Goal: Ask a question

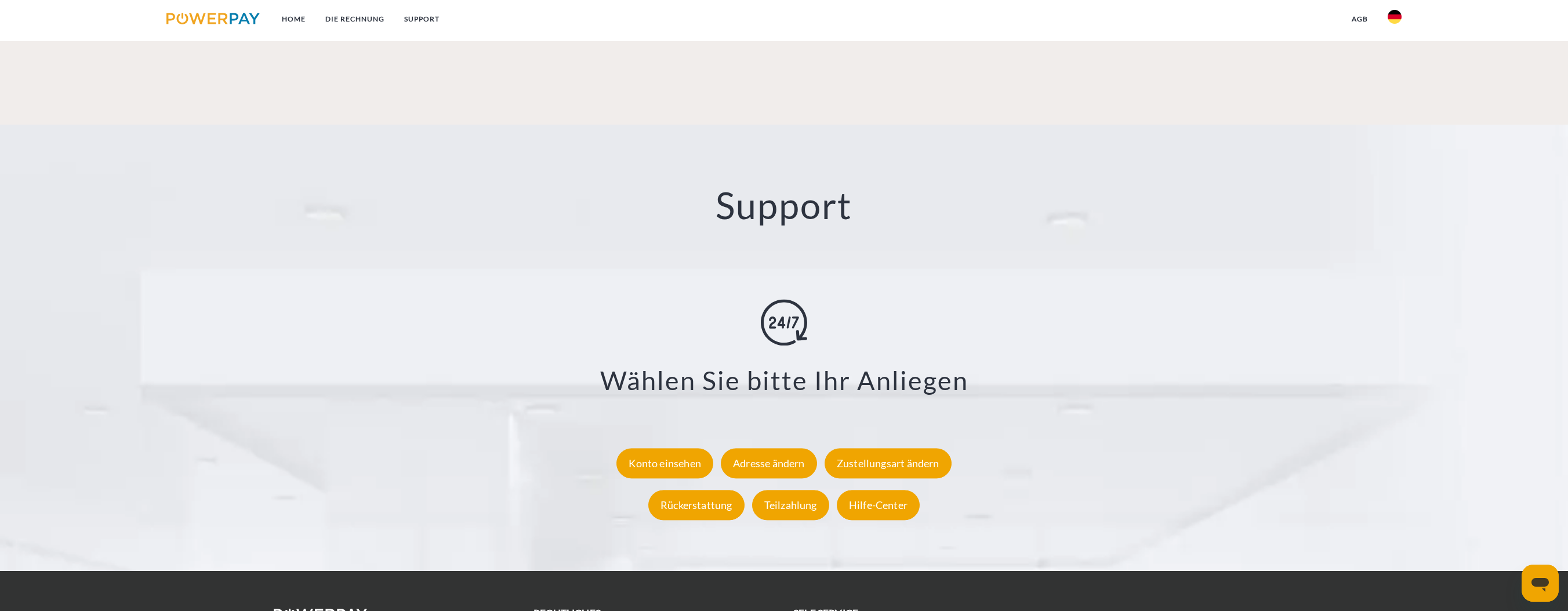
scroll to position [1994, 0]
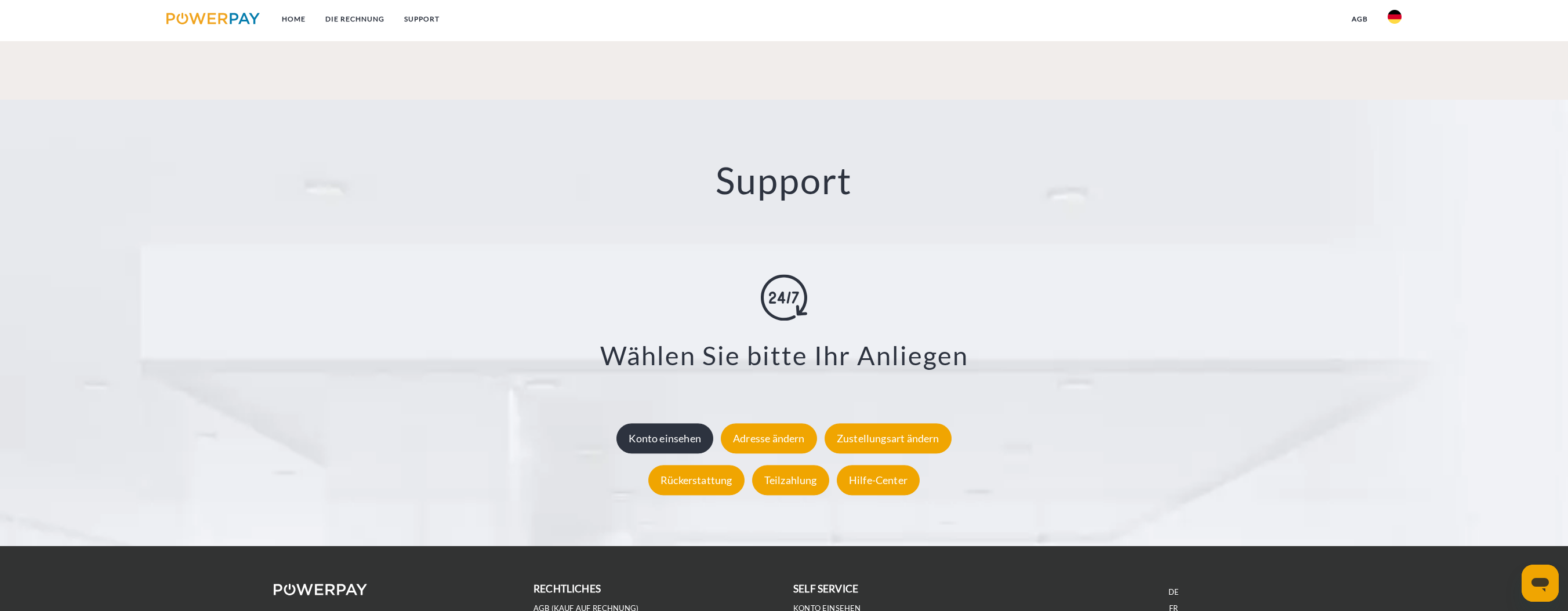
click at [656, 436] on div "Konto einsehen" at bounding box center [665, 438] width 97 height 30
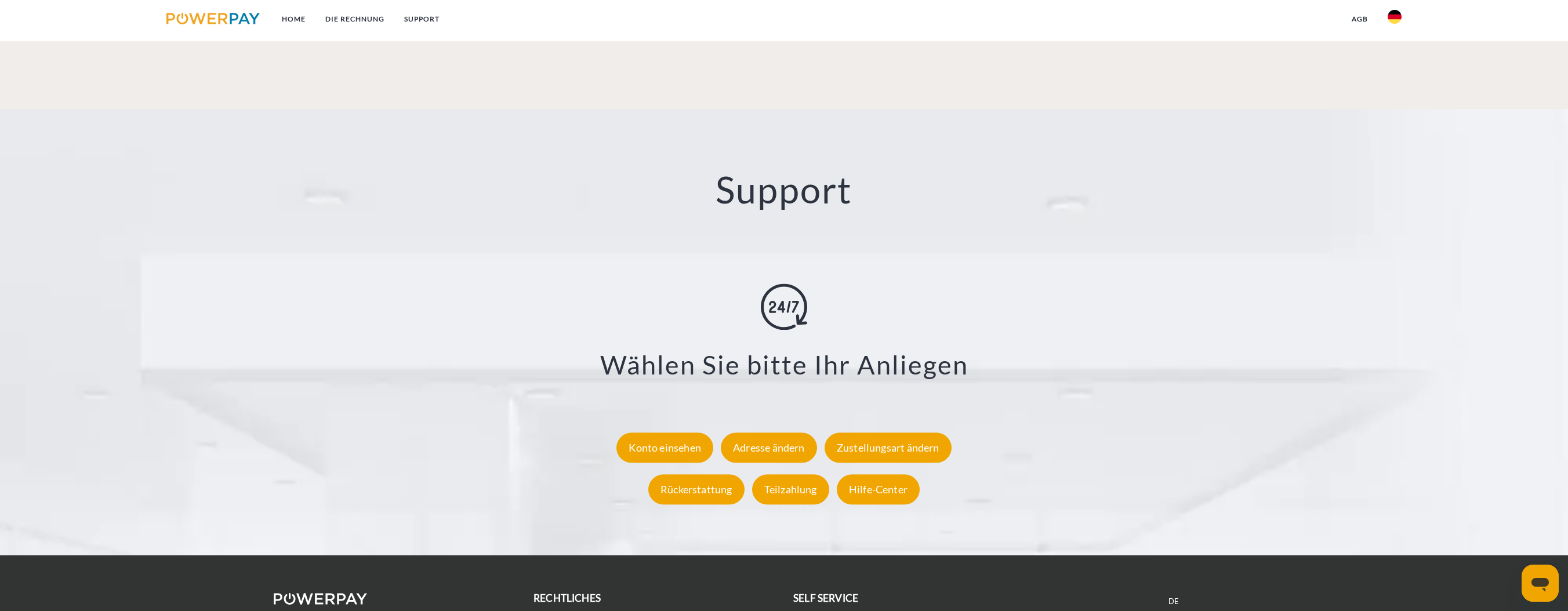
scroll to position [1994, 0]
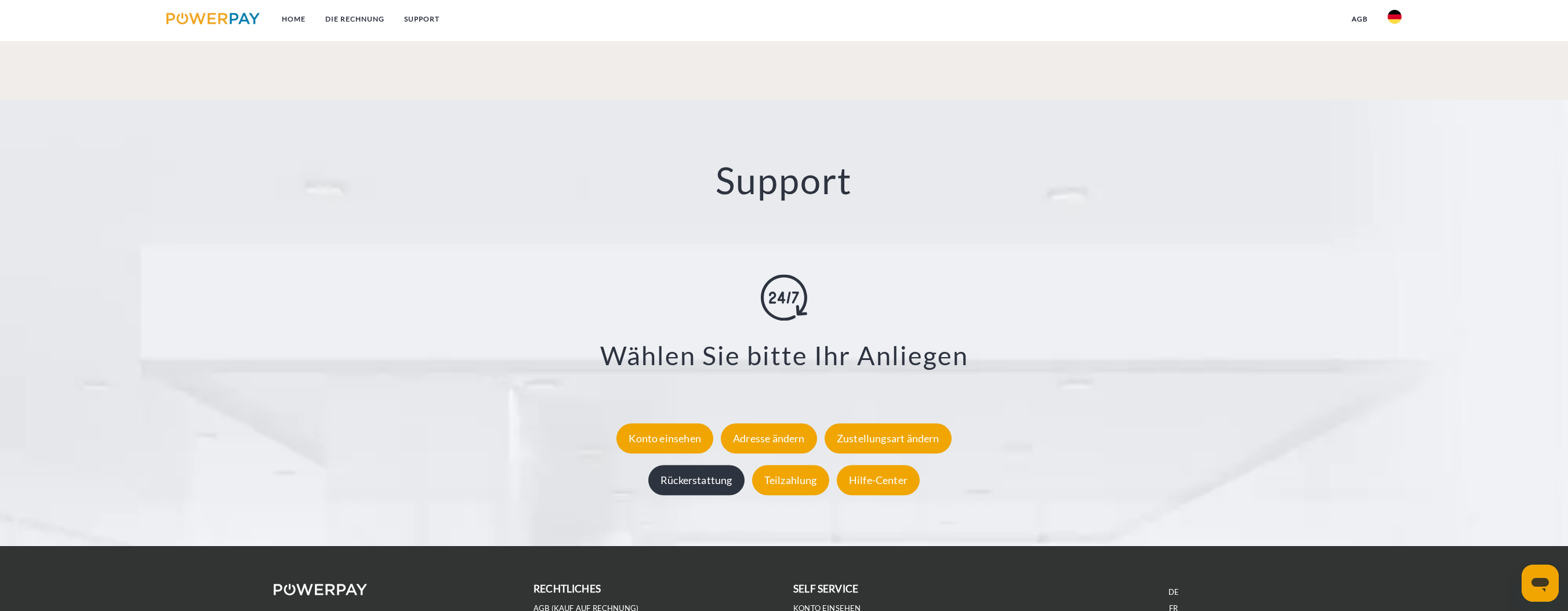
click at [680, 492] on div "Rückerstattung" at bounding box center [696, 480] width 96 height 30
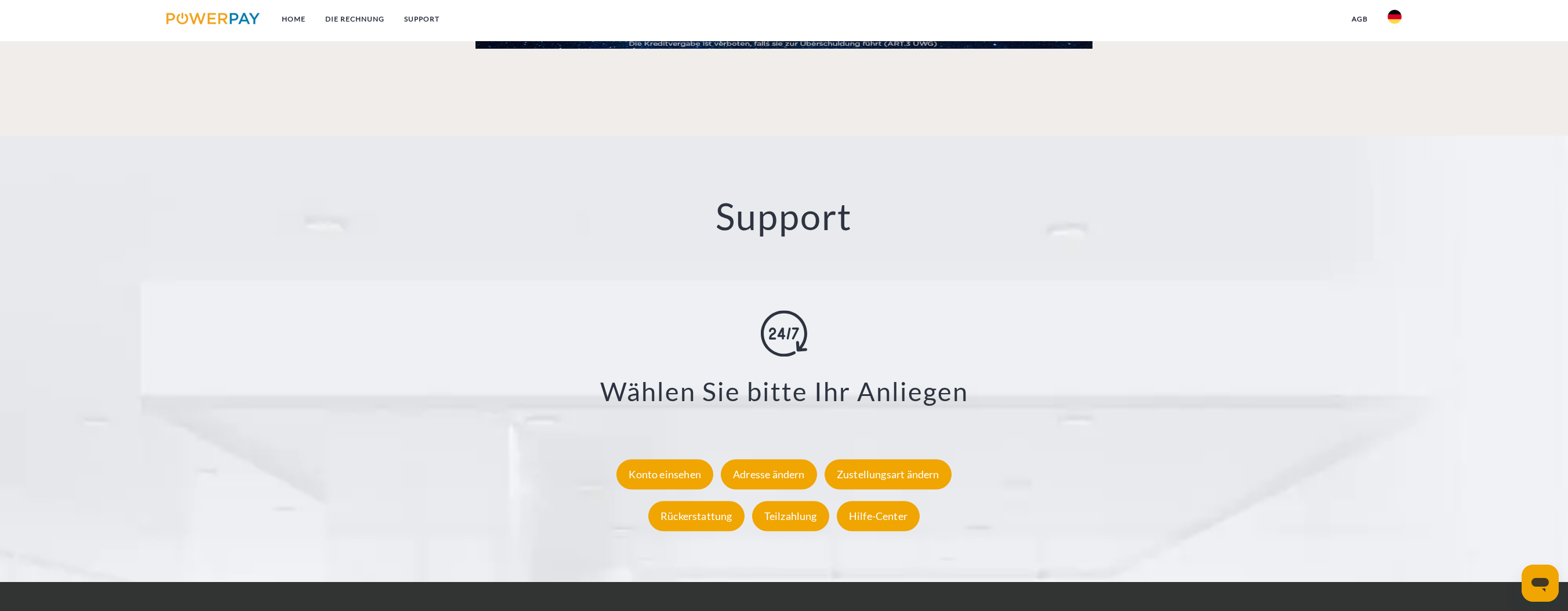
scroll to position [1994, 0]
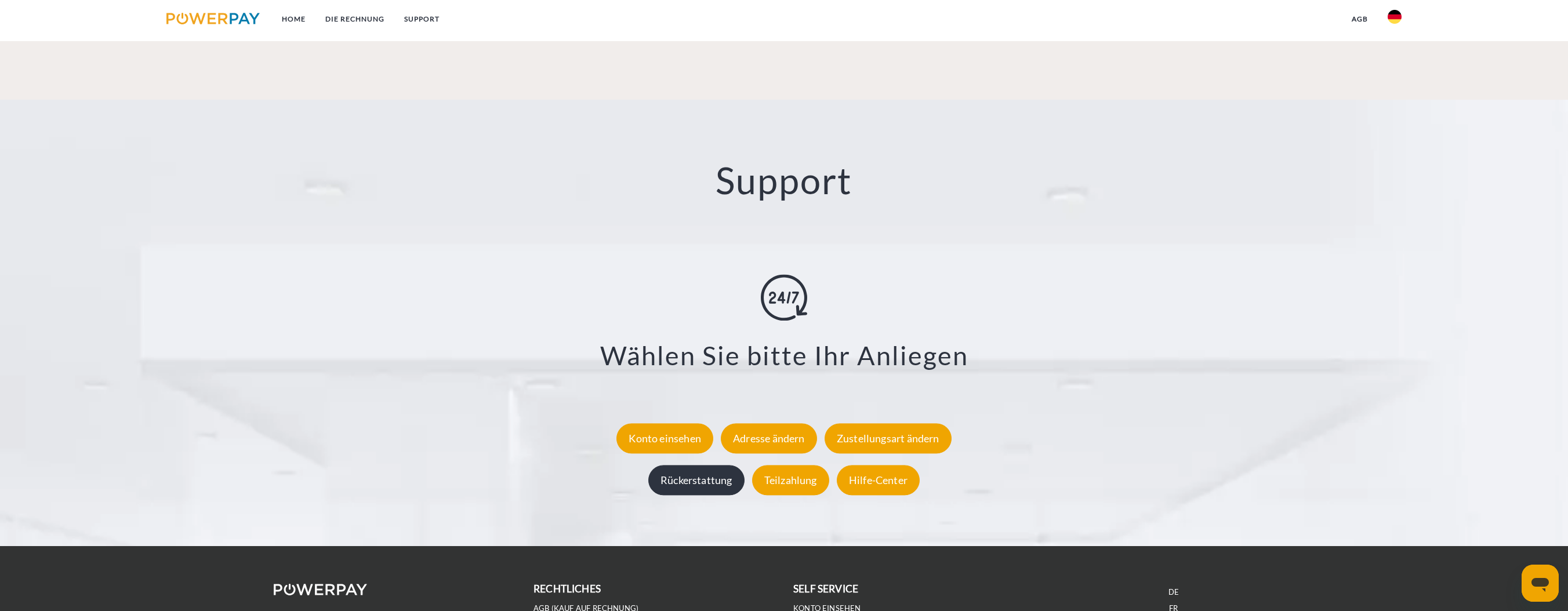
click at [724, 480] on div "Rückerstattung" at bounding box center [696, 480] width 96 height 30
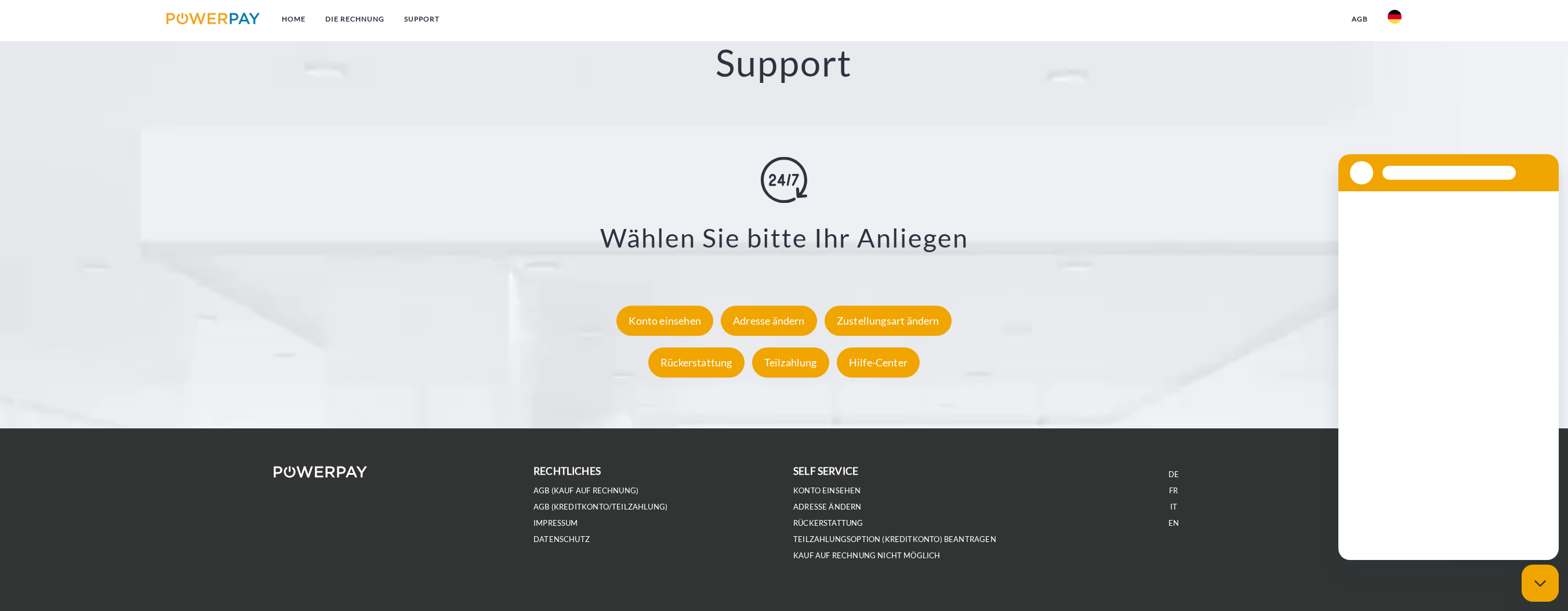
scroll to position [2125, 0]
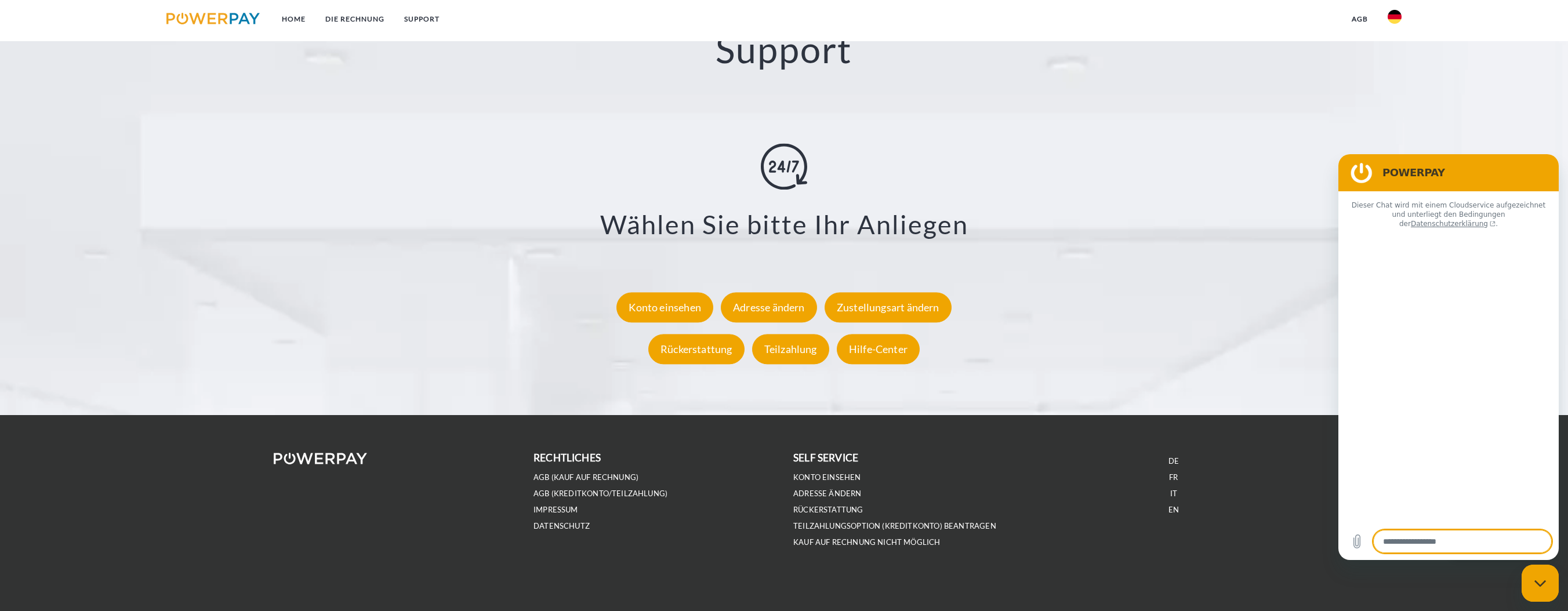
type textarea "*"
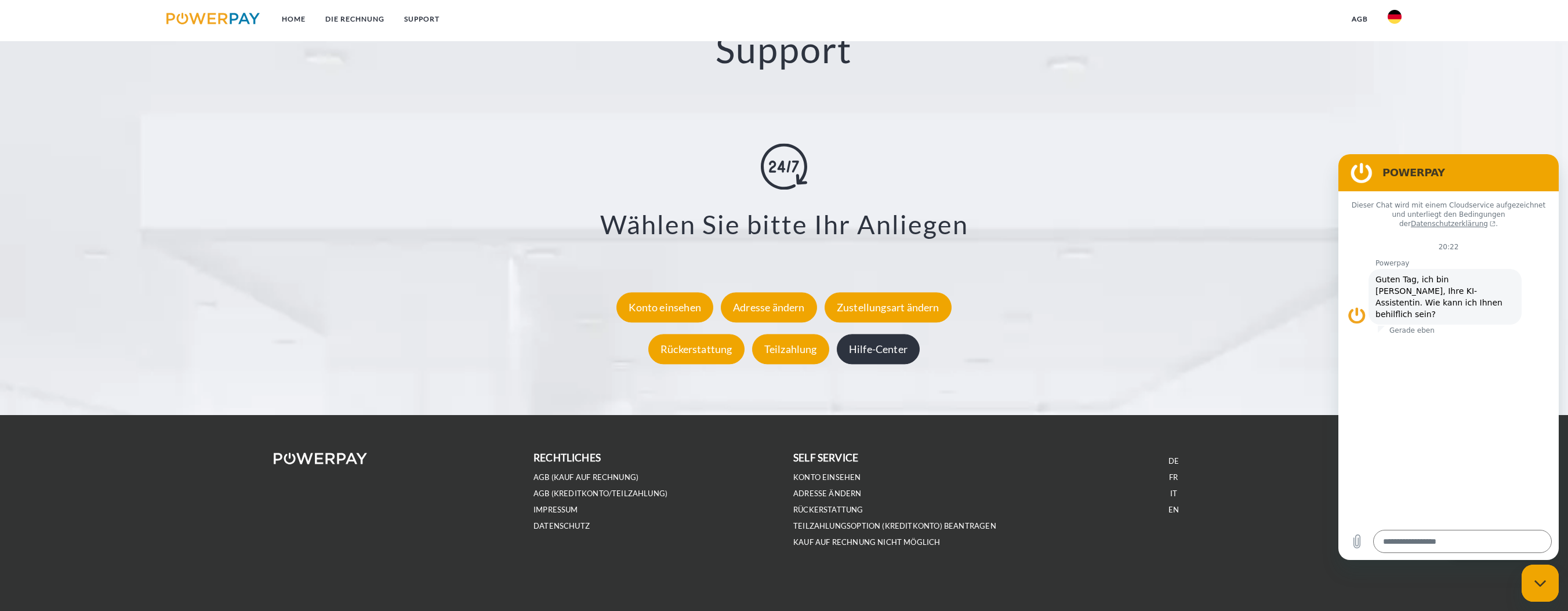
click at [895, 350] on div "Hilfe-Center" at bounding box center [878, 349] width 83 height 30
type textarea "**********"
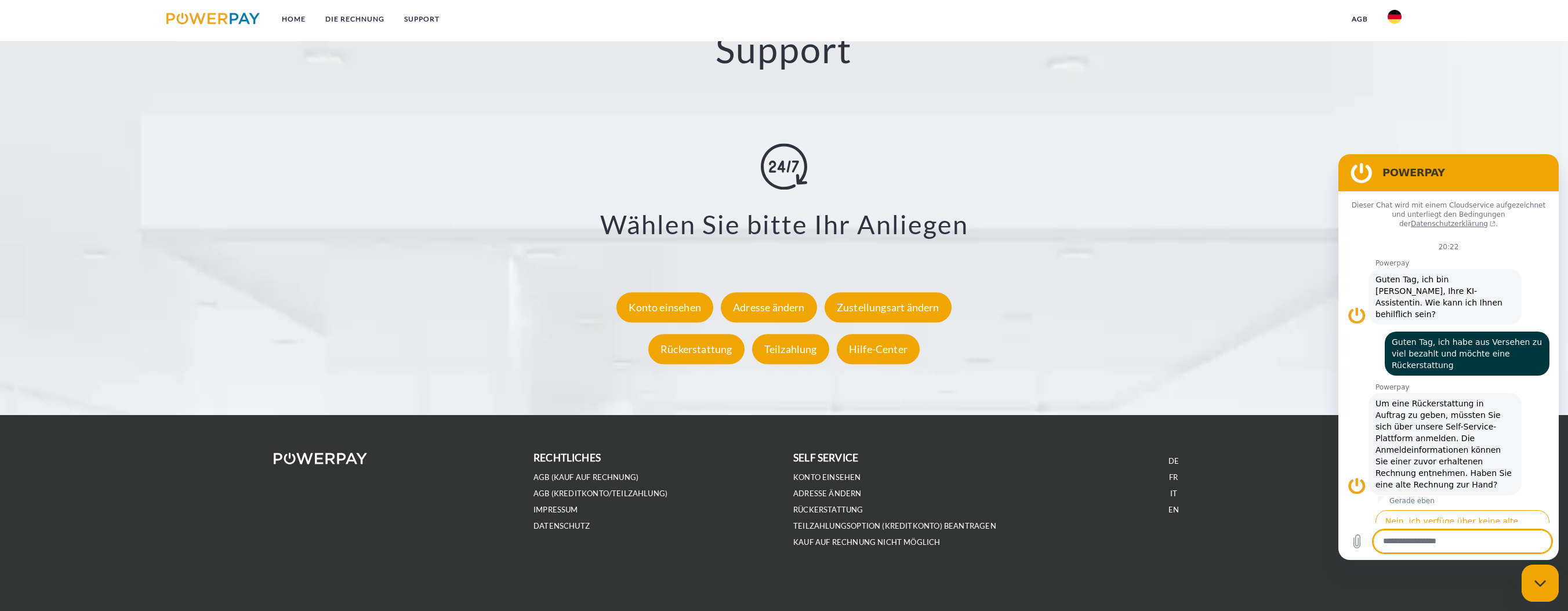
click at [1502, 548] on button "Ja, ich habe eine Rechnung." at bounding box center [1489, 565] width 119 height 33
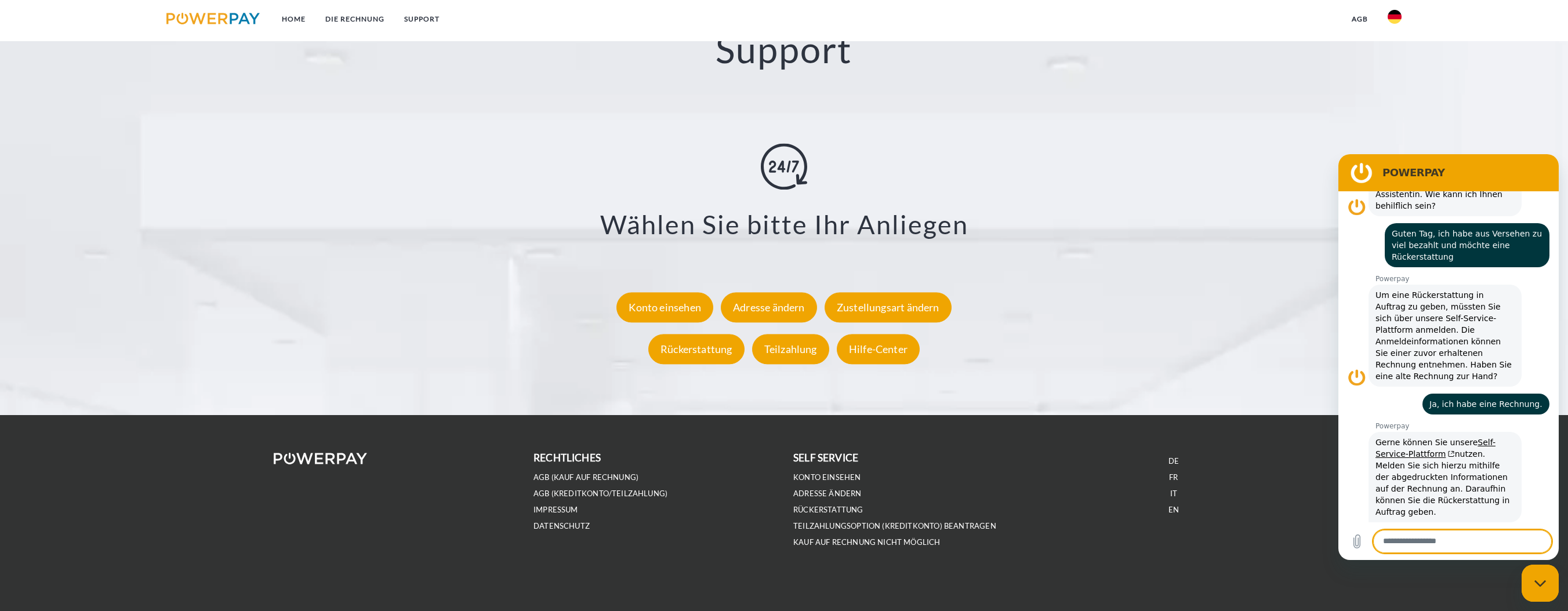
scroll to position [137, 0]
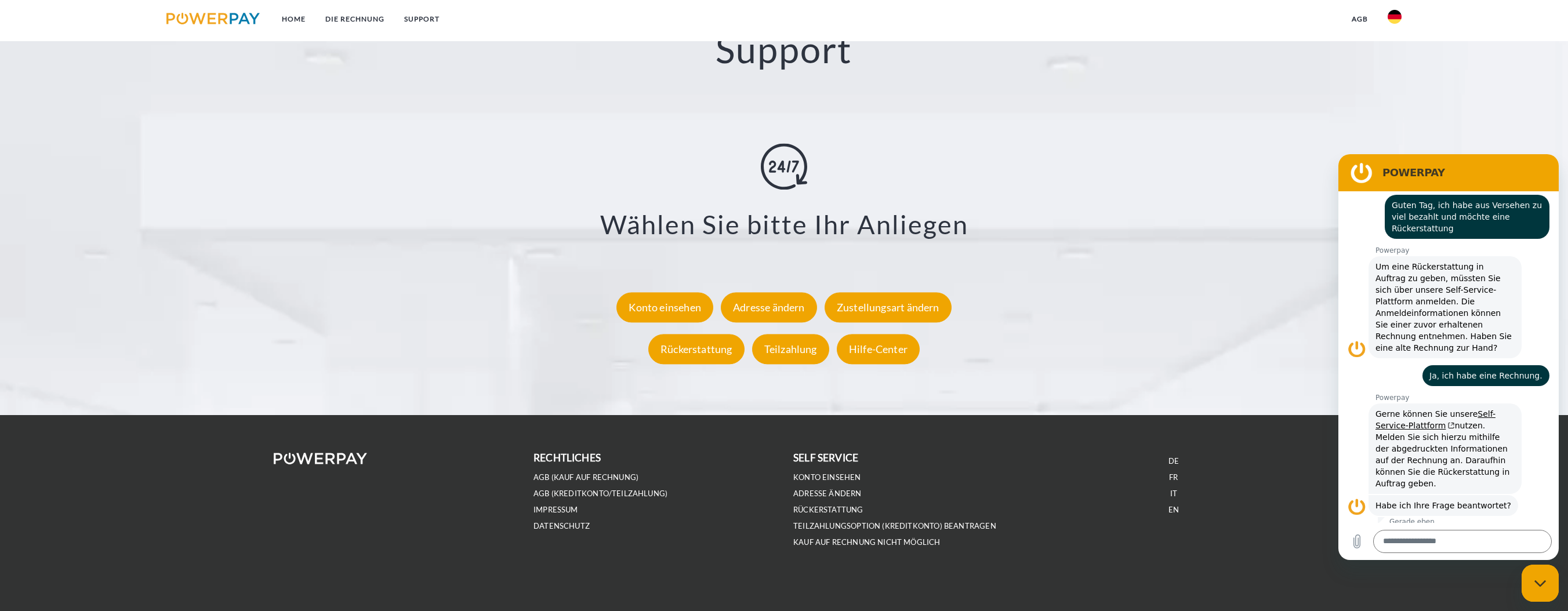
click at [1491, 531] on button "[PERSON_NAME]" at bounding box center [1494, 542] width 27 height 22
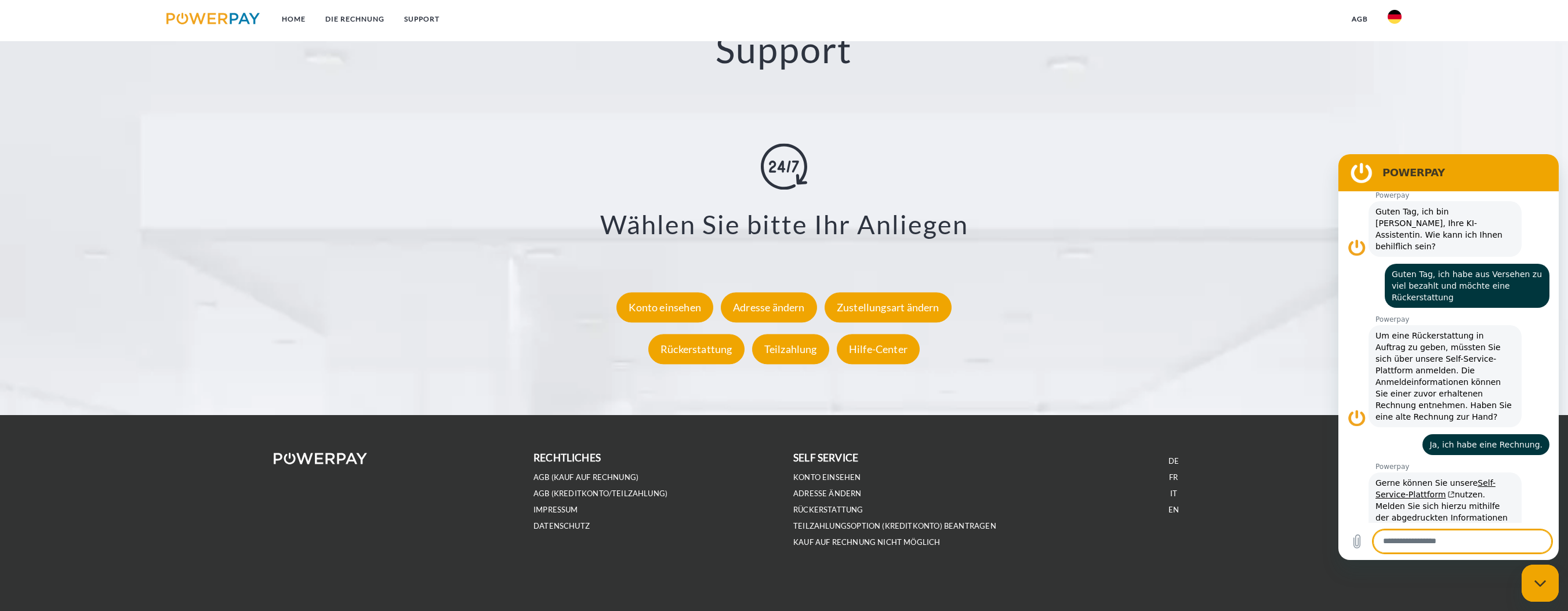
scroll to position [68, 0]
click at [1354, 15] on link "agb" at bounding box center [1359, 19] width 36 height 21
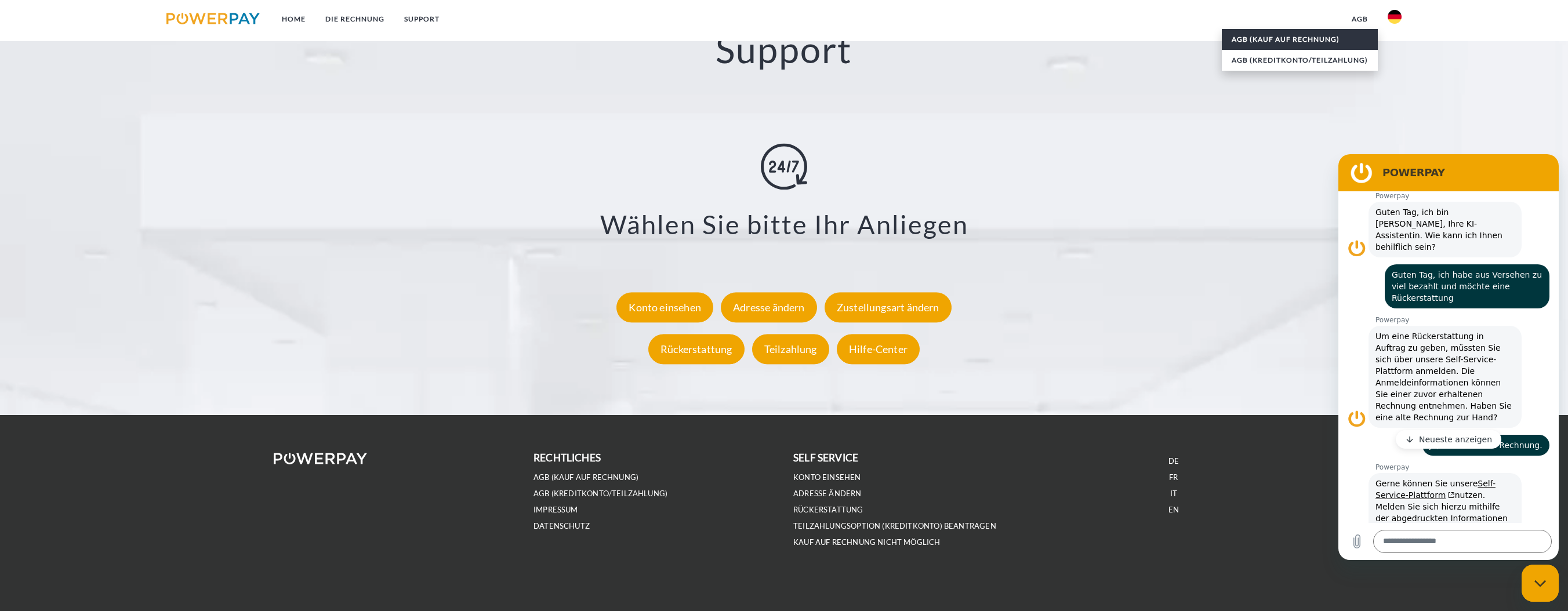
click at [1337, 36] on link "AGB (Kauf auf Rechnung)" at bounding box center [1300, 40] width 156 height 21
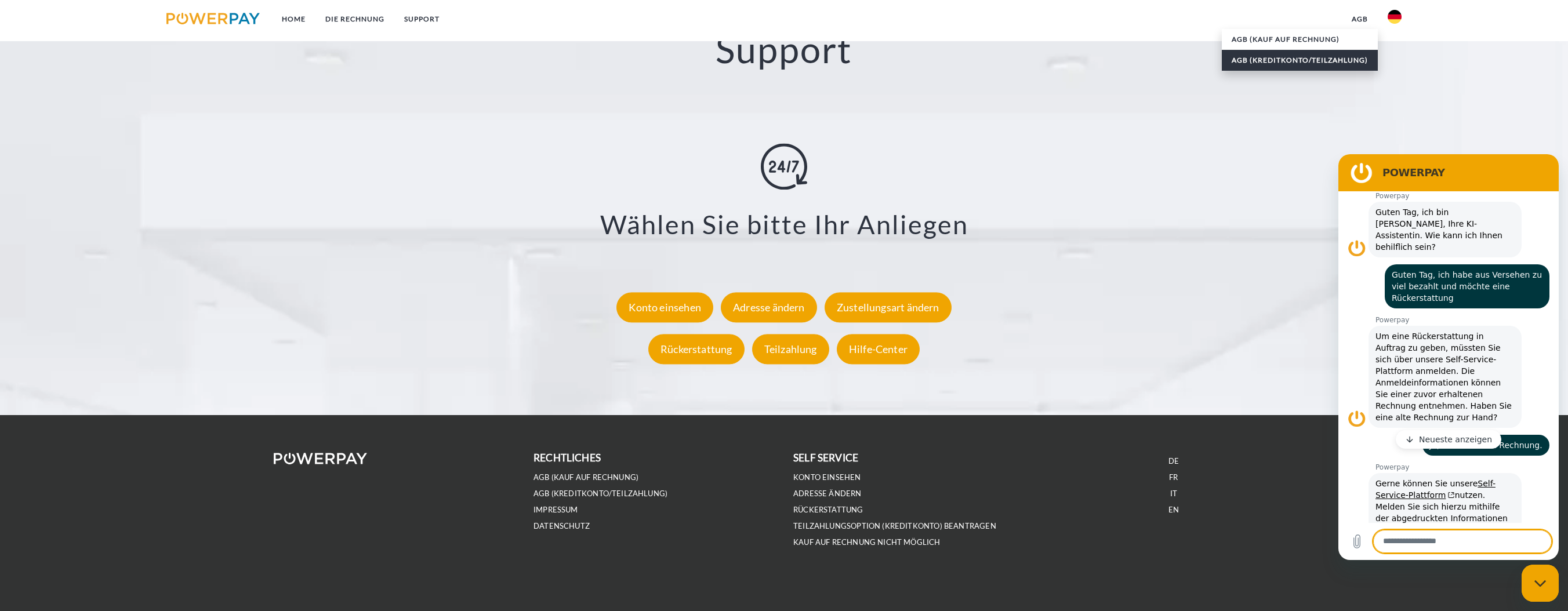
click at [1328, 60] on link "AGB (Kreditkonto/Teilzahlung)" at bounding box center [1300, 60] width 156 height 21
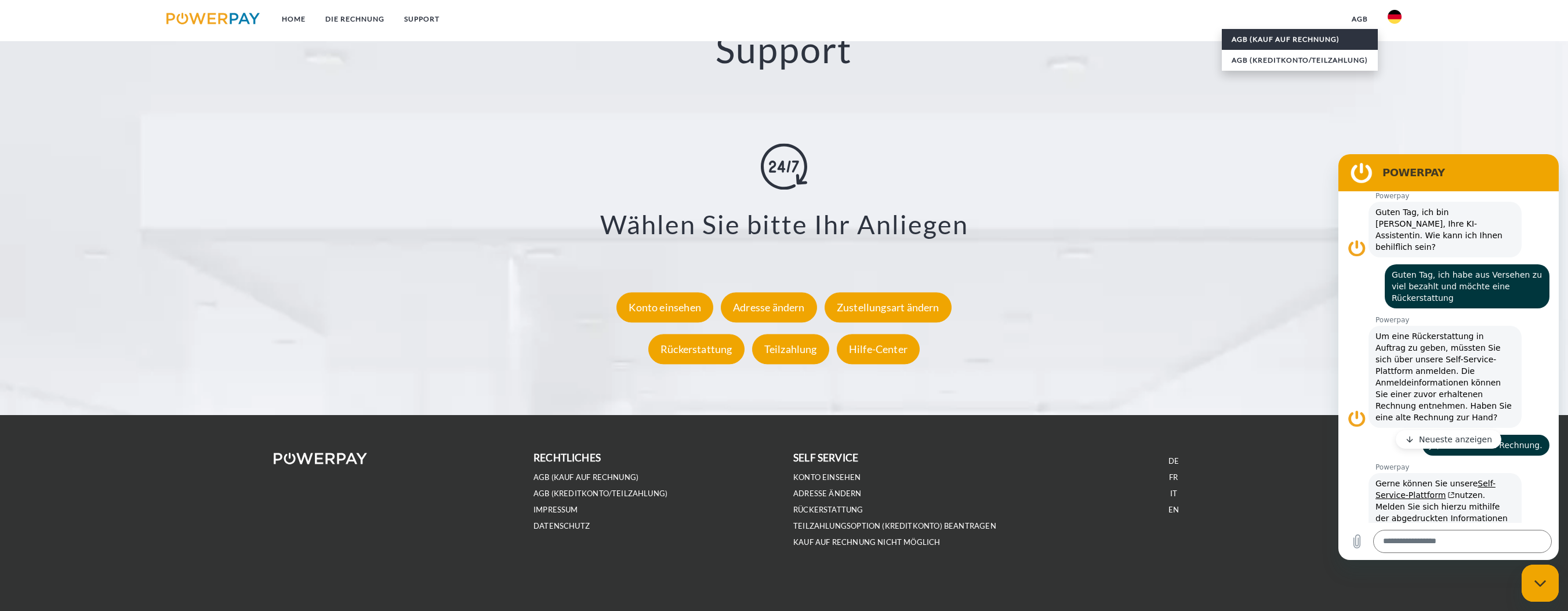
click at [1325, 46] on link "AGB (Kauf auf Rechnung)" at bounding box center [1300, 40] width 156 height 21
click at [875, 353] on div "Hilfe-Center" at bounding box center [878, 349] width 83 height 30
